Goal: Transaction & Acquisition: Purchase product/service

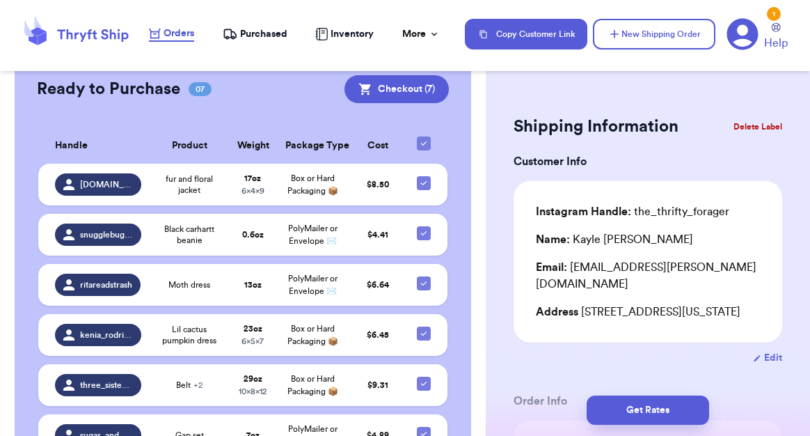
scroll to position [291, 0]
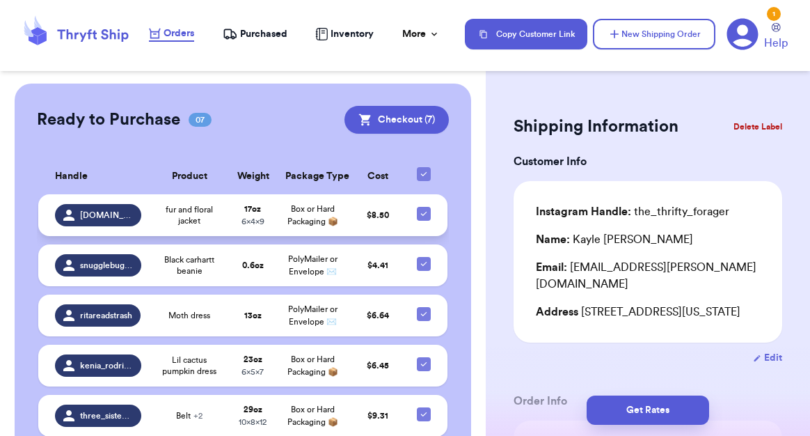
click at [427, 208] on icon at bounding box center [423, 213] width 11 height 11
click at [424, 206] on input "checkbox" at bounding box center [423, 206] width 1 height 1
checkbox input "false"
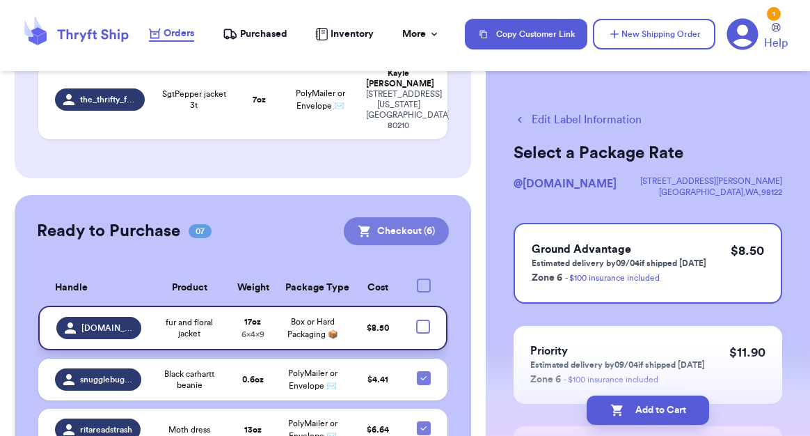
scroll to position [173, 0]
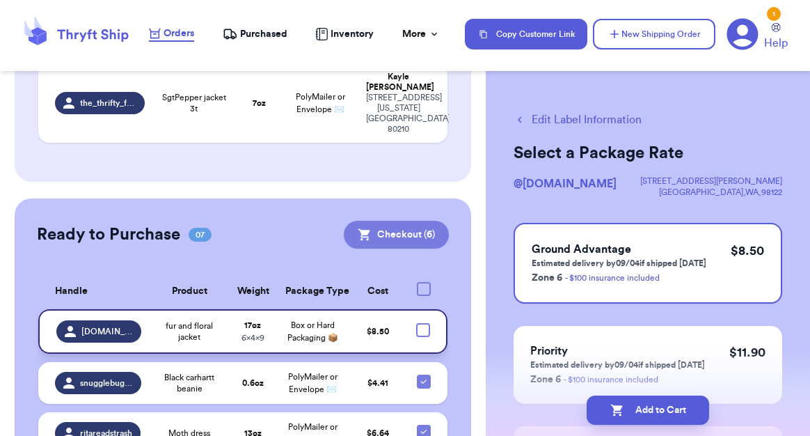
click at [413, 221] on button "Checkout ( 6 )" at bounding box center [396, 235] width 105 height 28
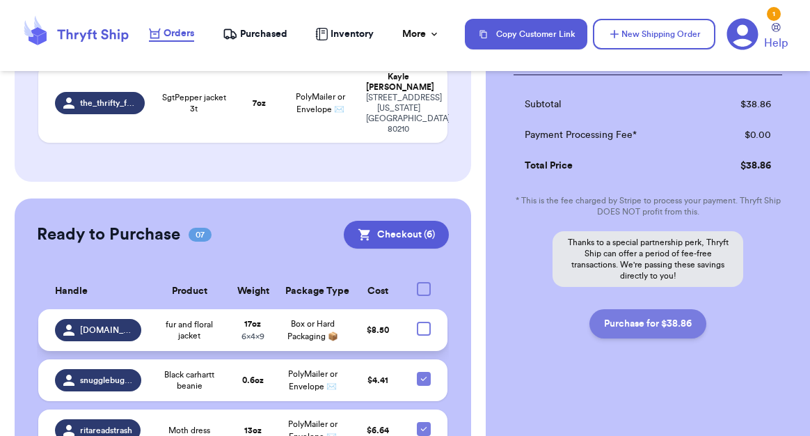
scroll to position [695, 0]
click at [644, 321] on button "Purchase for $38.86" at bounding box center [648, 323] width 117 height 29
checkbox input "false"
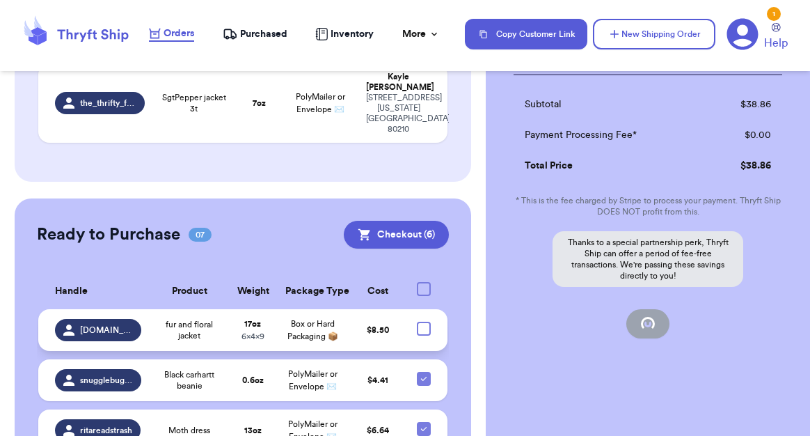
checkbox input "false"
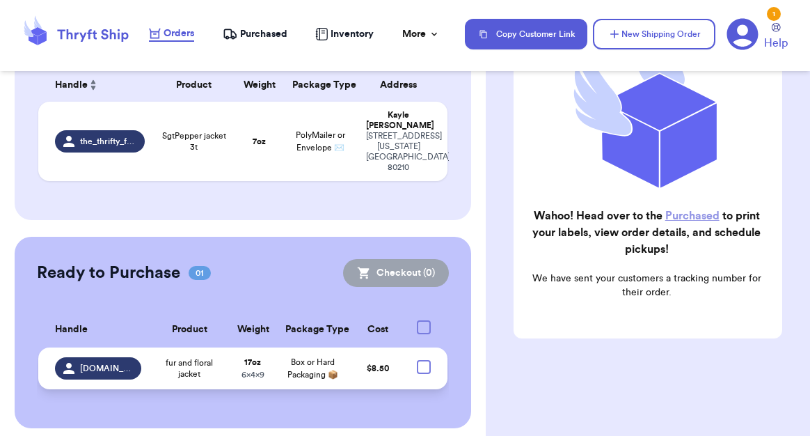
scroll to position [213, 0]
click at [681, 221] on link "Purchased" at bounding box center [692, 215] width 54 height 11
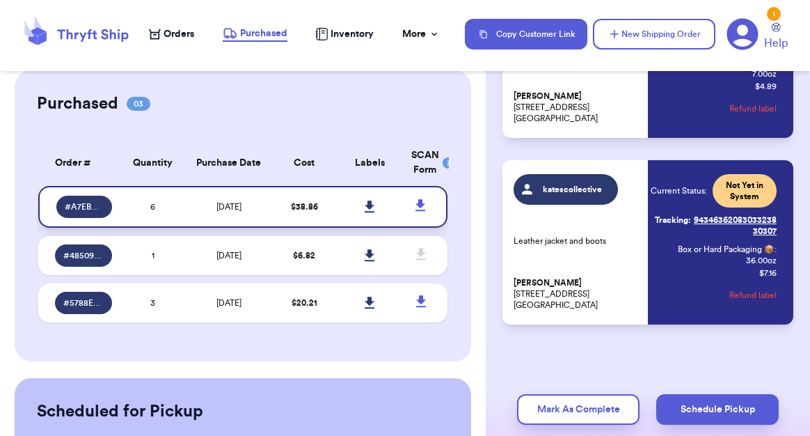
scroll to position [948, 0]
click at [377, 212] on link at bounding box center [370, 206] width 31 height 31
